Goal: Task Accomplishment & Management: Use online tool/utility

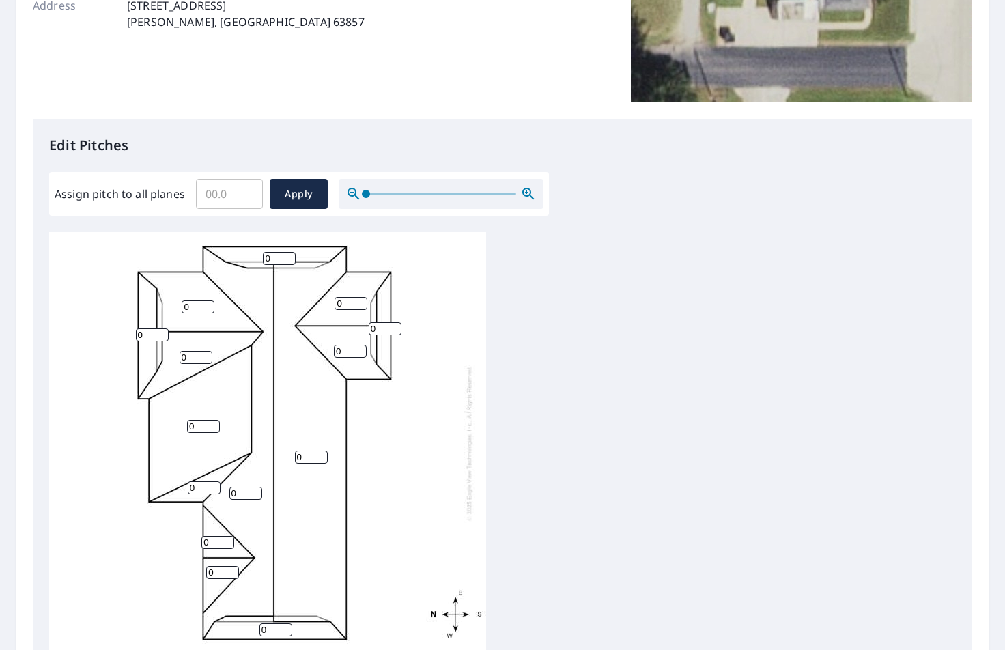
scroll to position [3, 0]
drag, startPoint x: 205, startPoint y: 425, endPoint x: 170, endPoint y: 424, distance: 34.8
click at [170, 424] on div "0 0 0 0 0 0 0 0 0 0 0 0 0 0" at bounding box center [267, 443] width 437 height 429
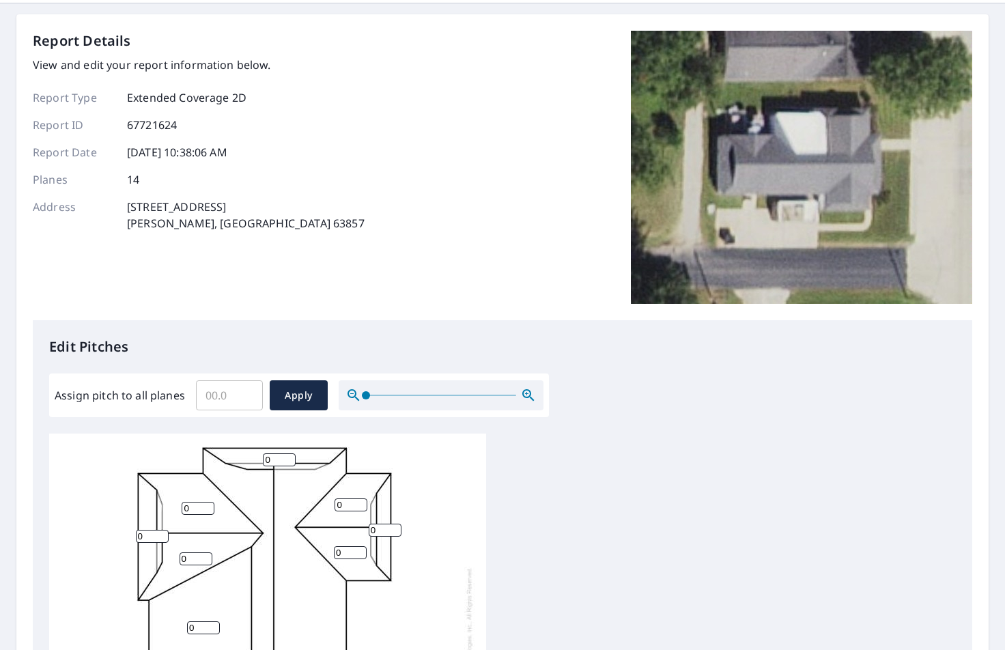
click at [510, 459] on div "0 0 0 0 0 0 0 0 0 0 0 0 0 0" at bounding box center [502, 647] width 906 height 429
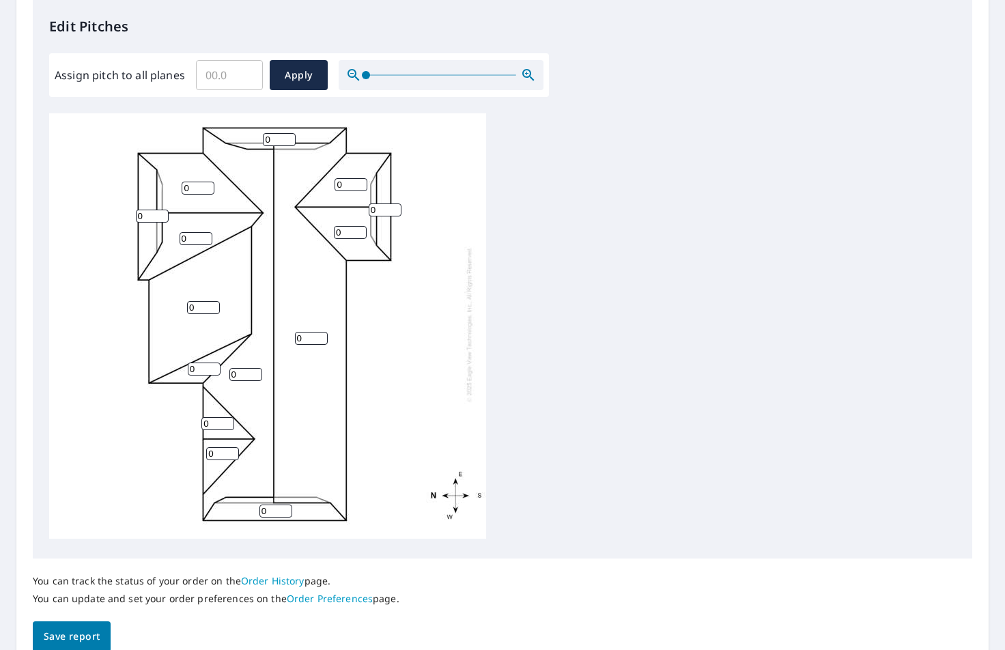
scroll to position [371, 0]
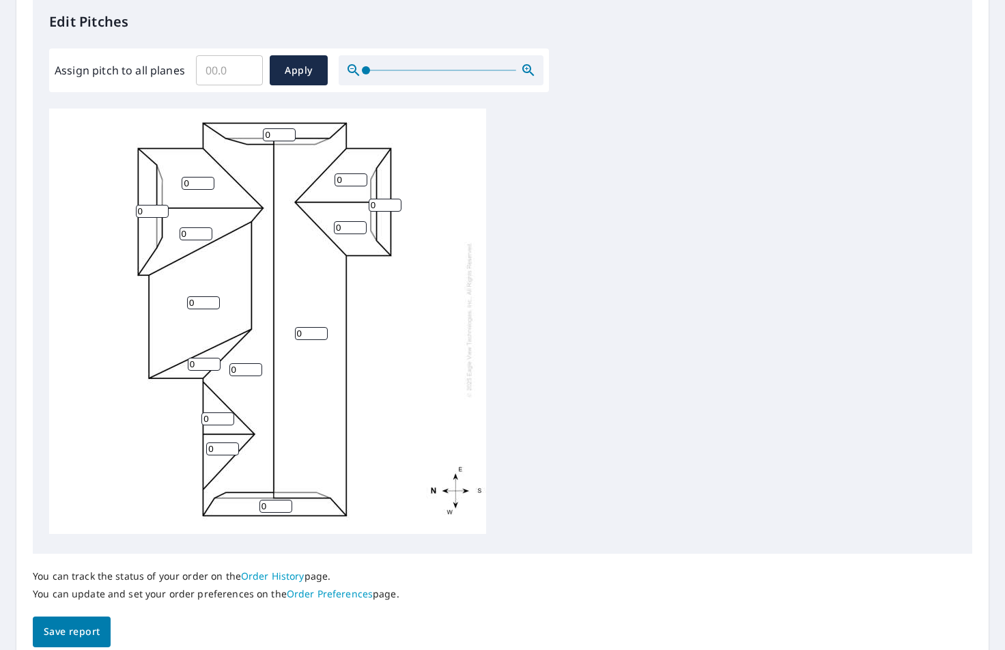
drag, startPoint x: 281, startPoint y: 134, endPoint x: 240, endPoint y: 130, distance: 41.2
click at [240, 130] on div "0 0 0 0 0 0 0 0 0 0 0 0 0 0" at bounding box center [267, 319] width 437 height 429
drag, startPoint x: 225, startPoint y: 70, endPoint x: 195, endPoint y: 69, distance: 30.1
click at [196, 69] on input "Assign pitch to all planes" at bounding box center [229, 70] width 67 height 38
type input "6"
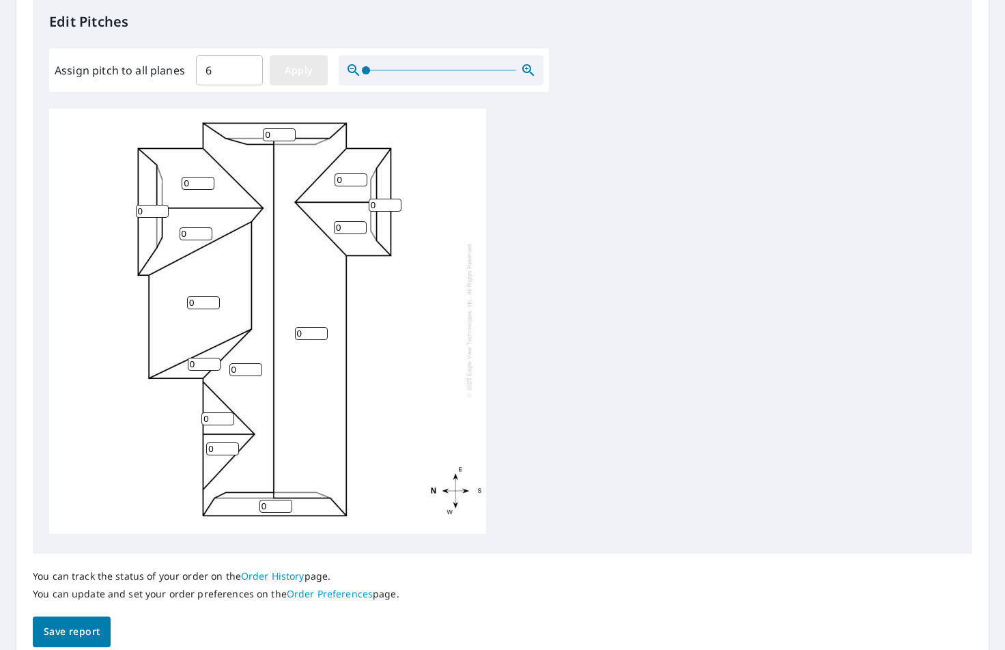
click at [304, 63] on span "Apply" at bounding box center [299, 70] width 36 height 17
type input "6"
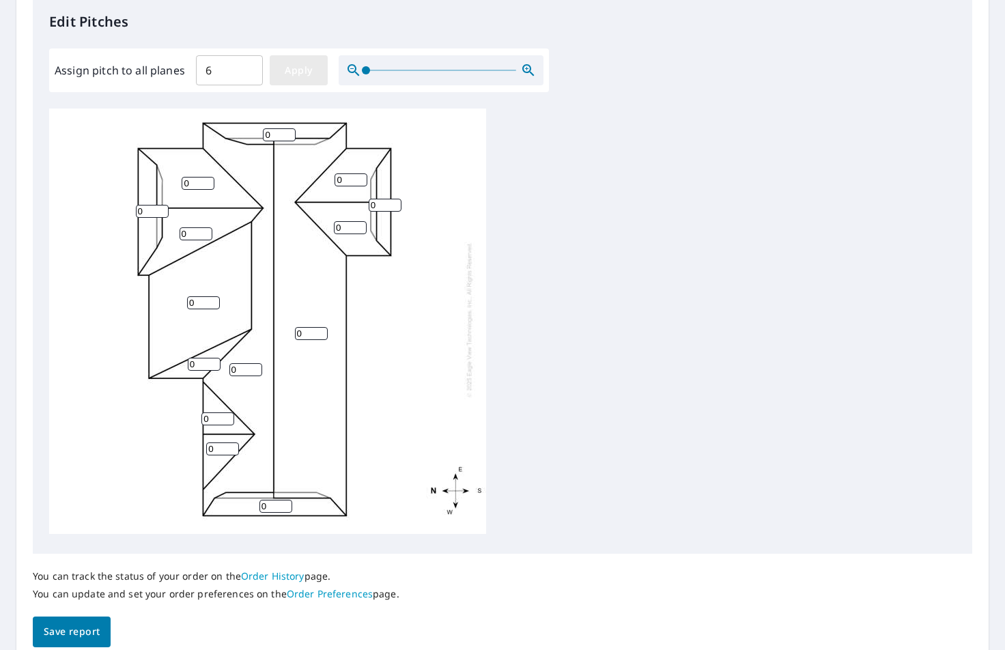
type input "6"
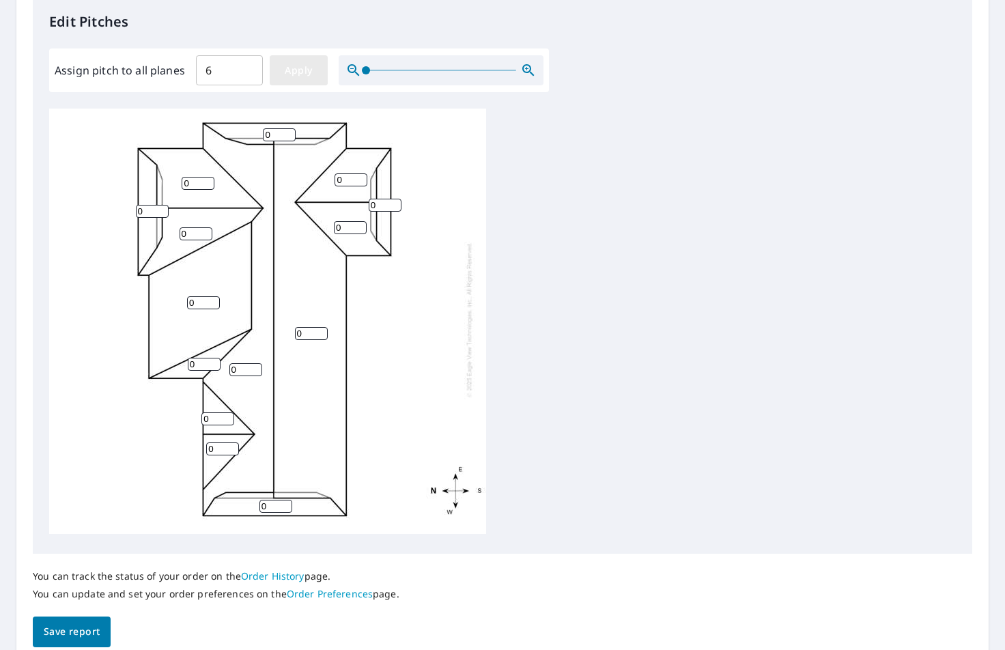
type input "6"
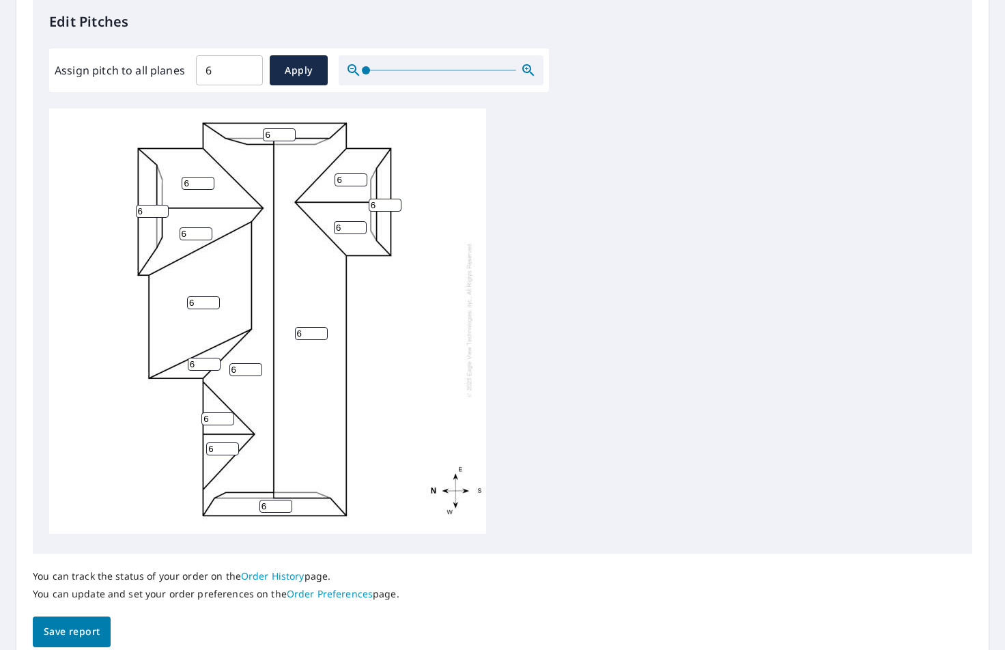
drag, startPoint x: 201, startPoint y: 301, endPoint x: 175, endPoint y: 302, distance: 25.9
click at [175, 302] on div "6 6 6 6 6 6 6 6 6 6 6 6 6 6" at bounding box center [267, 319] width 437 height 429
type input "3"
drag, startPoint x: 197, startPoint y: 363, endPoint x: 173, endPoint y: 363, distance: 24.6
click at [173, 363] on div "6 6 3 6 6 6 6 6 6 6 6 6 6 6" at bounding box center [267, 319] width 437 height 429
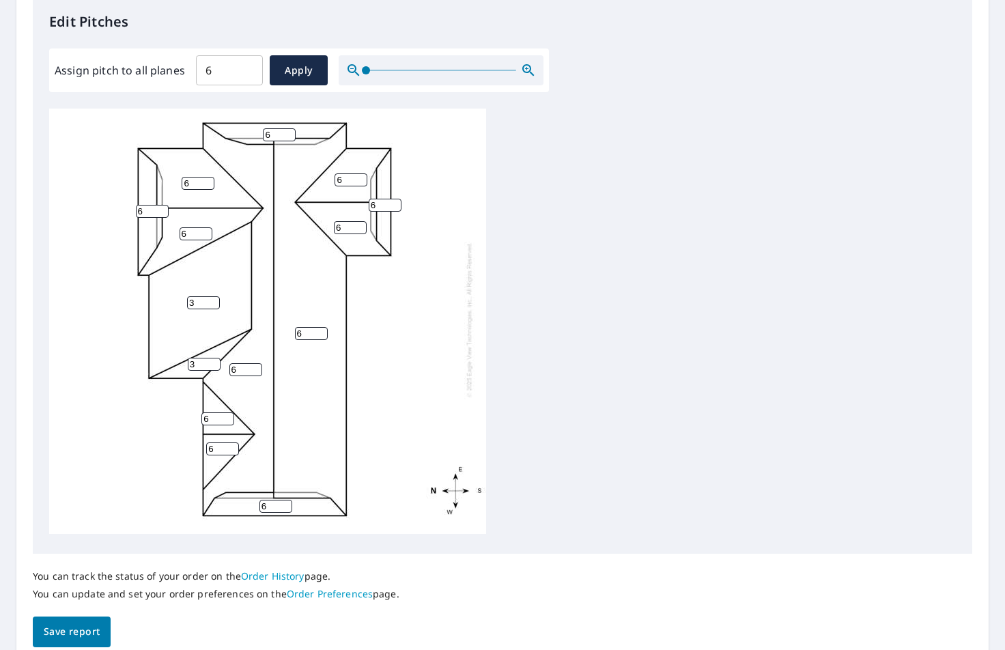
type input "3"
click at [633, 367] on div "6 6 3 6 6 6 6 6 6 6 6 6 6 3" at bounding box center [502, 323] width 906 height 429
drag, startPoint x: 273, startPoint y: 133, endPoint x: 243, endPoint y: 132, distance: 30.1
click at [243, 132] on div "6 6 3 6 6 6 6 6 6 6 6 6 6 3" at bounding box center [267, 319] width 437 height 429
type input "5"
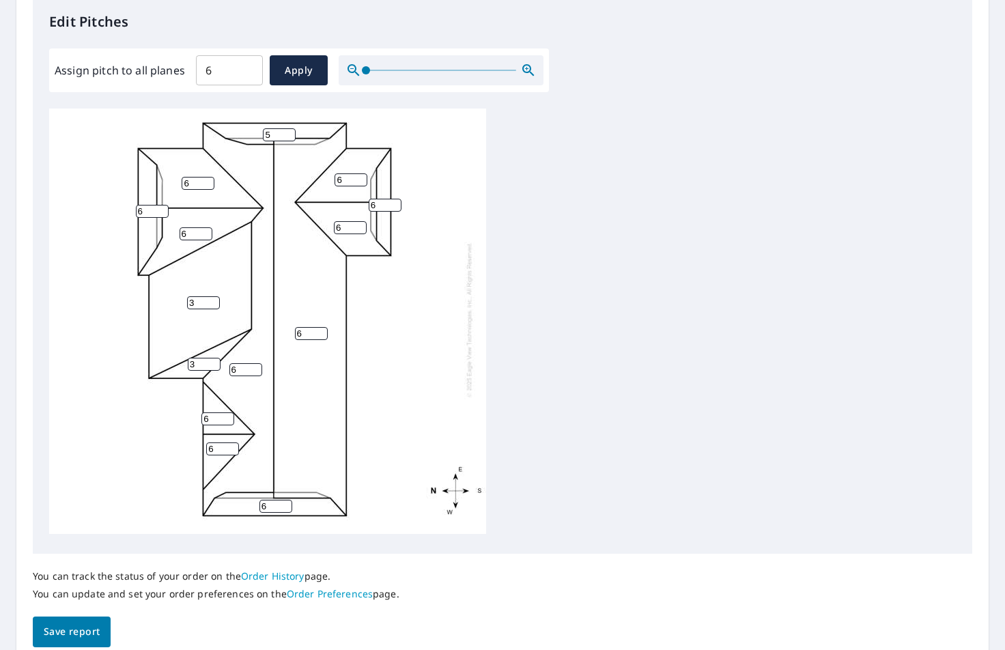
drag, startPoint x: 197, startPoint y: 184, endPoint x: 158, endPoint y: 181, distance: 39.0
click at [159, 181] on div "6 6 3 6 6 6 6 6 5 6 6 6 6 3" at bounding box center [267, 319] width 437 height 429
type input "5"
drag, startPoint x: 231, startPoint y: 74, endPoint x: 332, endPoint y: 62, distance: 102.4
click at [187, 70] on div "Assign pitch to all planes 6 ​ Apply" at bounding box center [299, 70] width 489 height 30
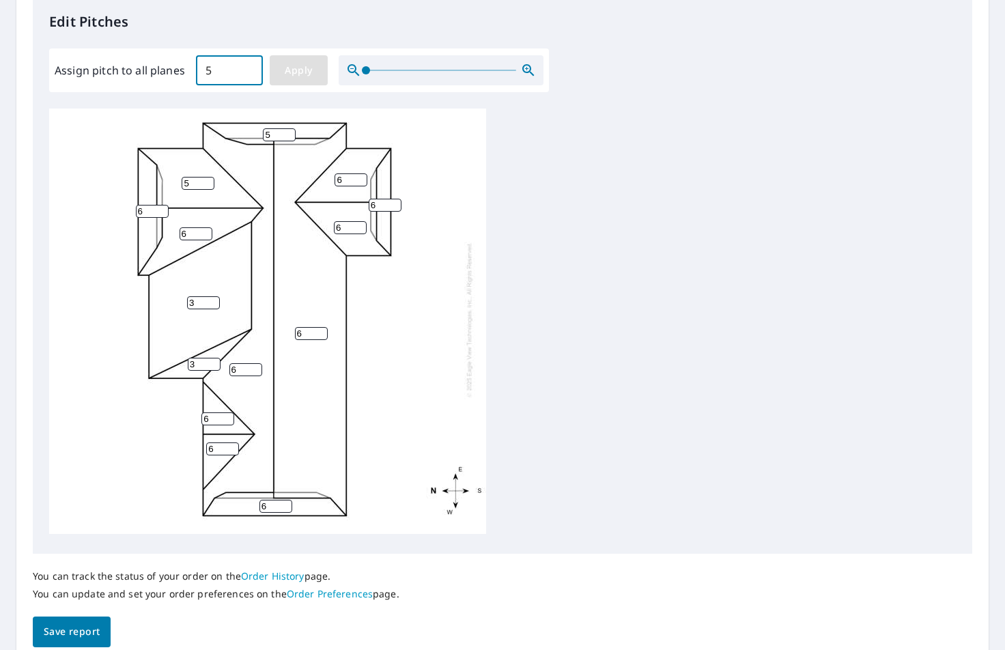
type input "5"
click at [322, 72] on button "Apply" at bounding box center [299, 70] width 58 height 30
type input "5"
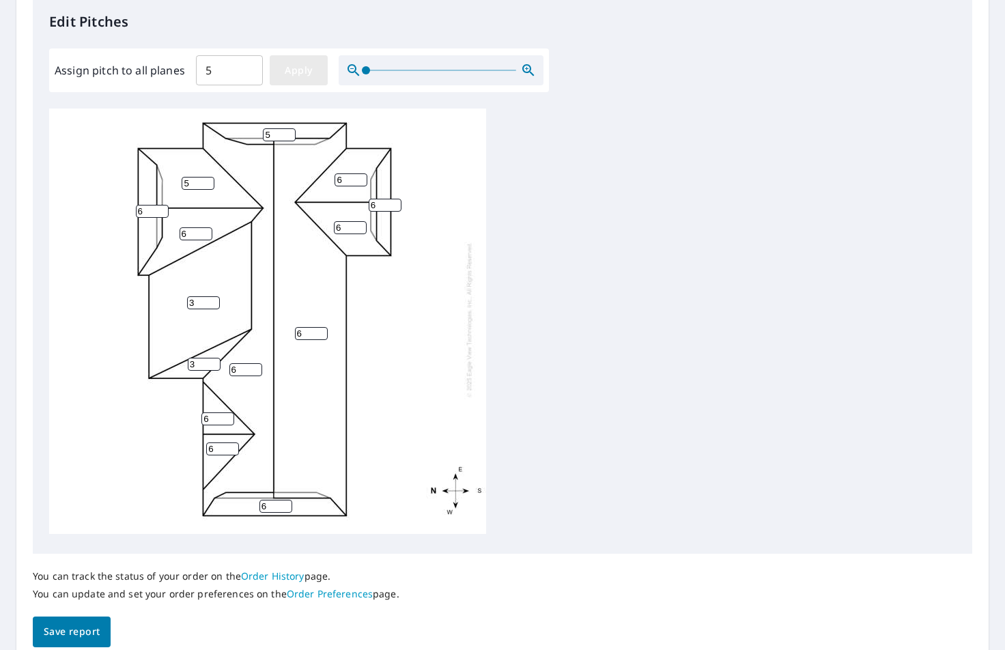
type input "5"
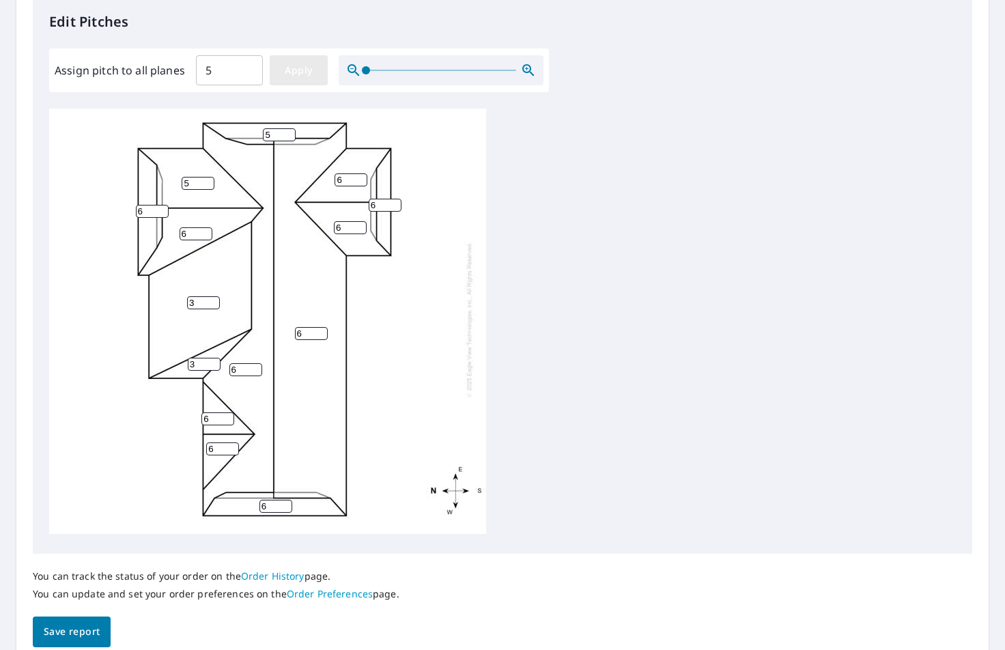
type input "5"
drag, startPoint x: 201, startPoint y: 304, endPoint x: 163, endPoint y: 306, distance: 37.6
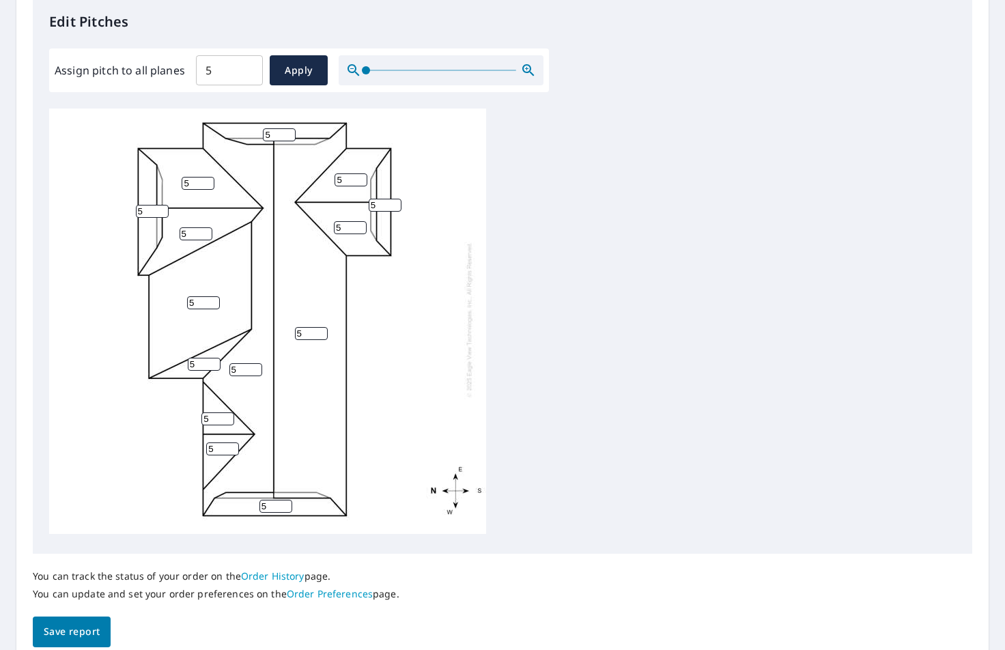
click at [160, 304] on div "5 5 5 5 5 5 5 5 5 5 5 5 5 5" at bounding box center [267, 319] width 437 height 429
type input "3"
drag, startPoint x: 195, startPoint y: 365, endPoint x: 250, endPoint y: 203, distance: 171.2
click at [156, 361] on div "5 5 3 5 5 5 5 5 5 5 5 5 5 3" at bounding box center [267, 319] width 437 height 429
type input "3"
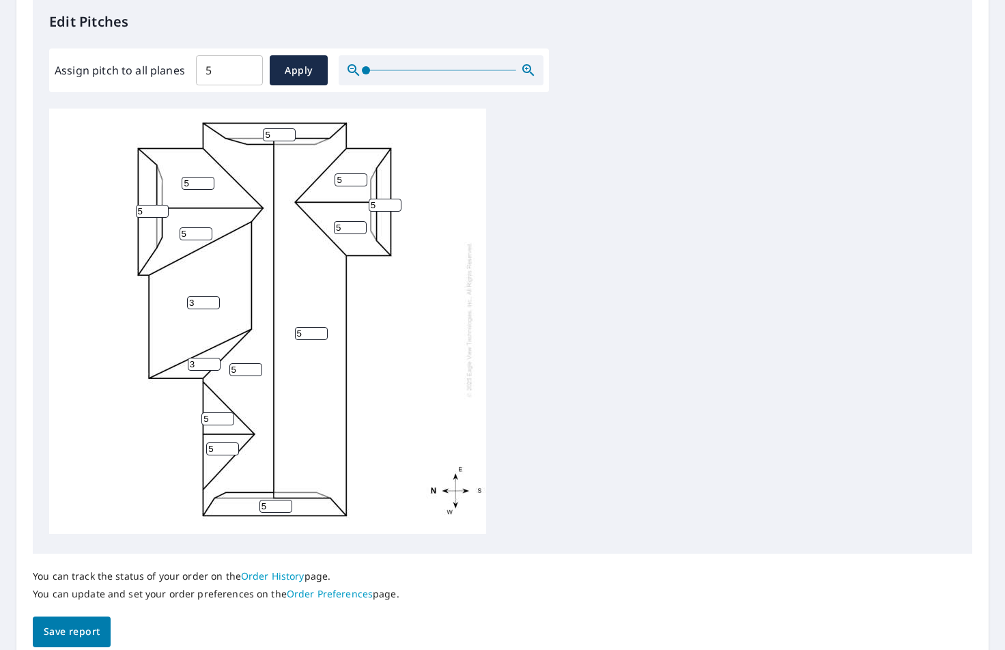
click at [79, 635] on span "Save report" at bounding box center [72, 631] width 56 height 17
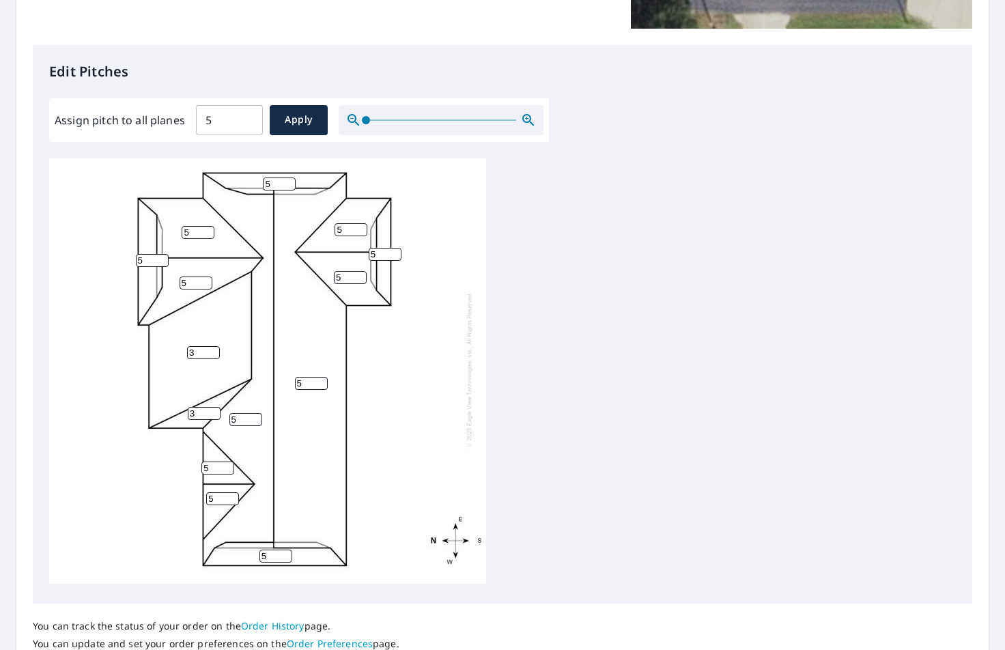
scroll to position [0, 0]
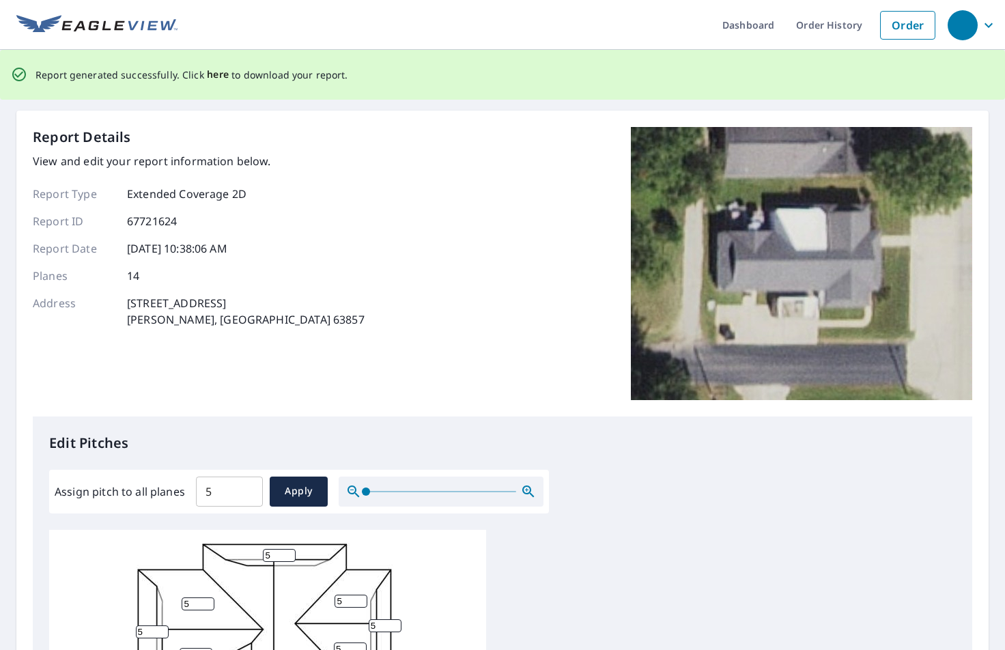
click at [220, 73] on span "here" at bounding box center [218, 74] width 23 height 17
